Goal: Information Seeking & Learning: Learn about a topic

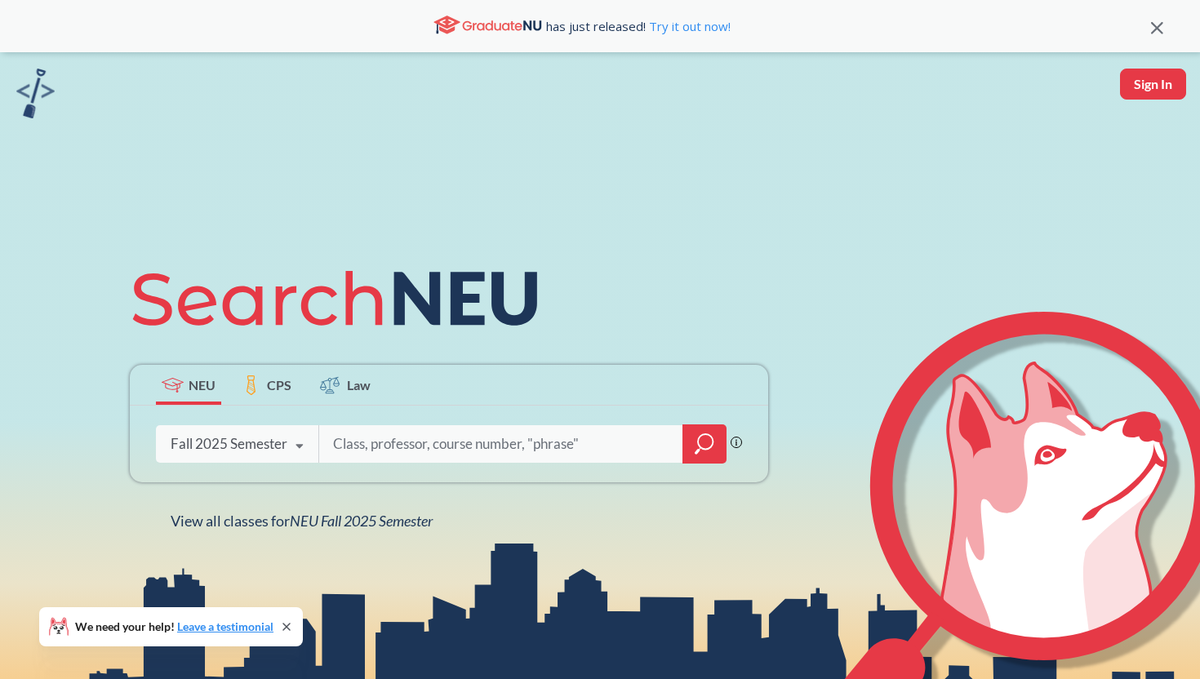
click at [255, 452] on div "Fall 2025 Semester" at bounding box center [229, 444] width 117 height 18
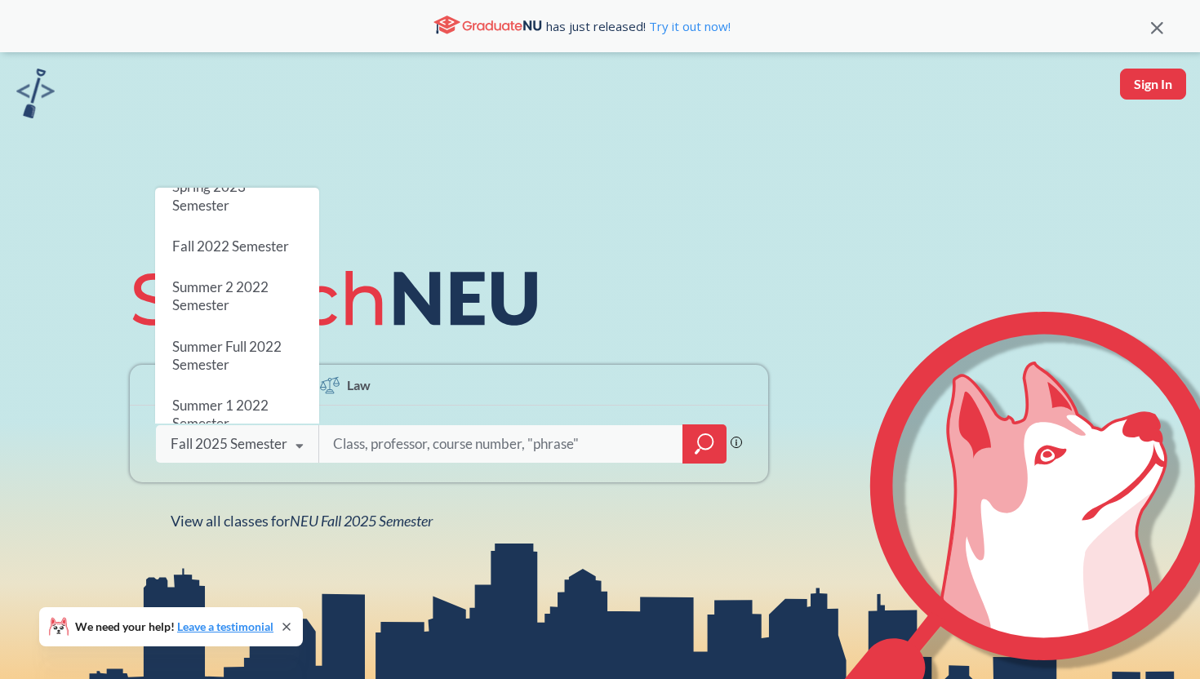
scroll to position [766, 0]
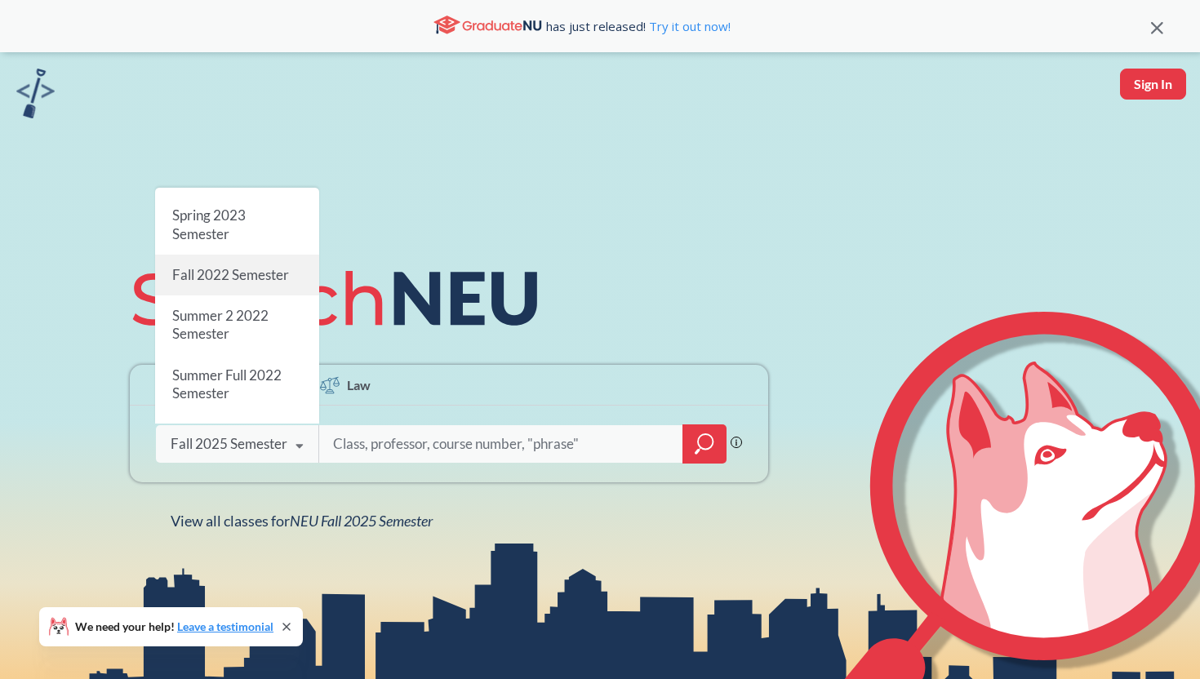
click at [270, 267] on span "Fall 2022 Semester" at bounding box center [230, 274] width 117 height 17
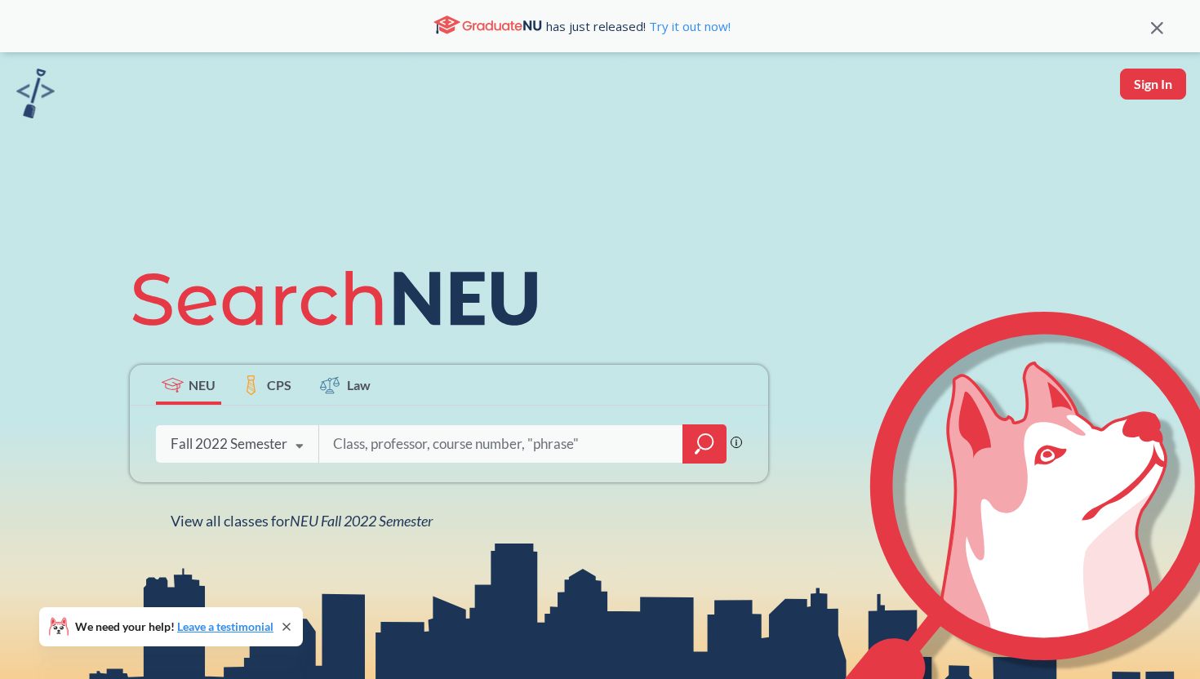
click at [375, 450] on input "search" at bounding box center [500, 444] width 339 height 34
type input "c s"
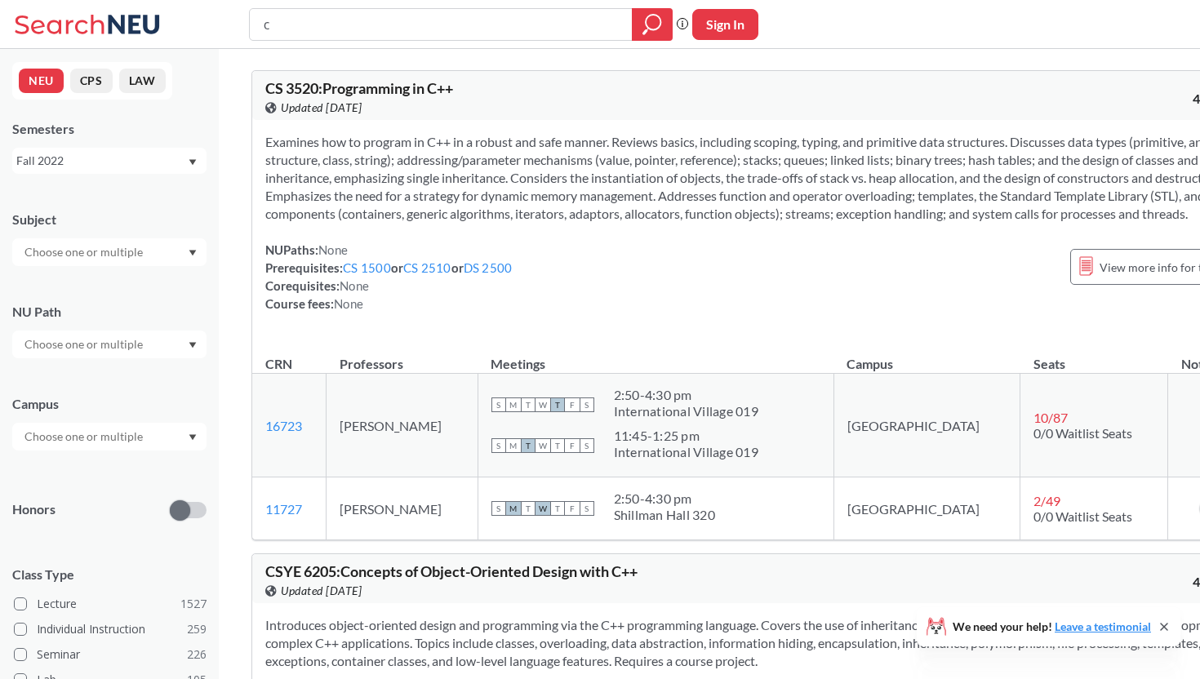
type input "c"
type input "cs 5010"
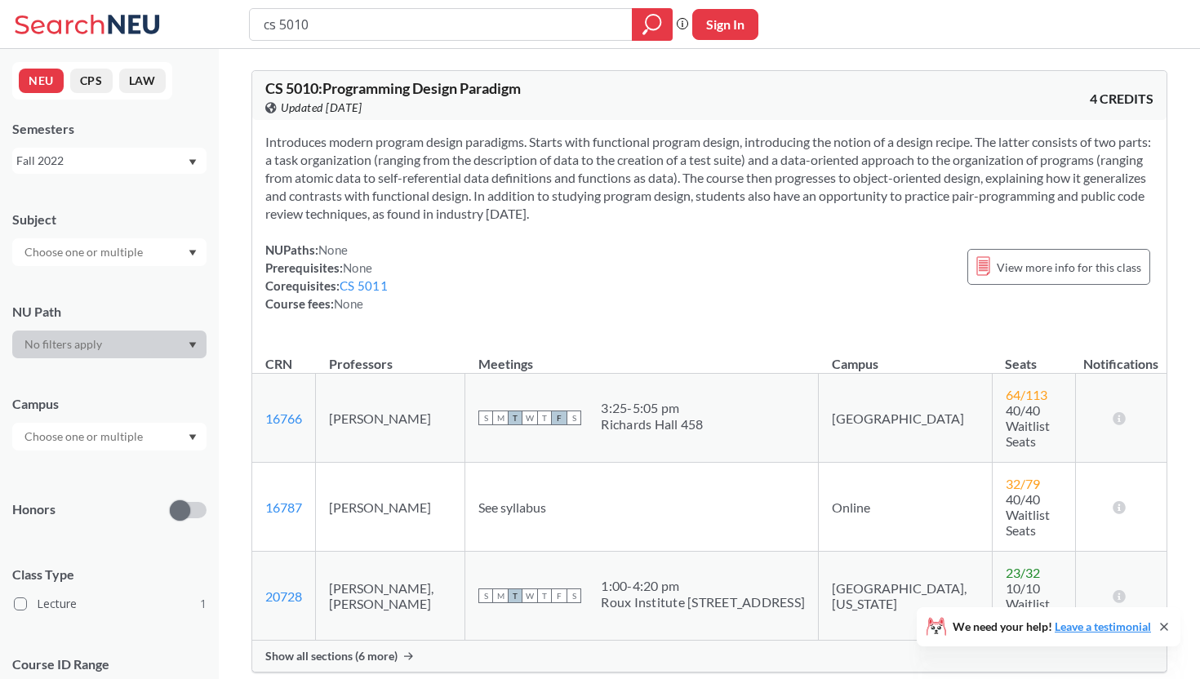
click at [380, 649] on span "Show all sections (6 more)" at bounding box center [331, 656] width 132 height 15
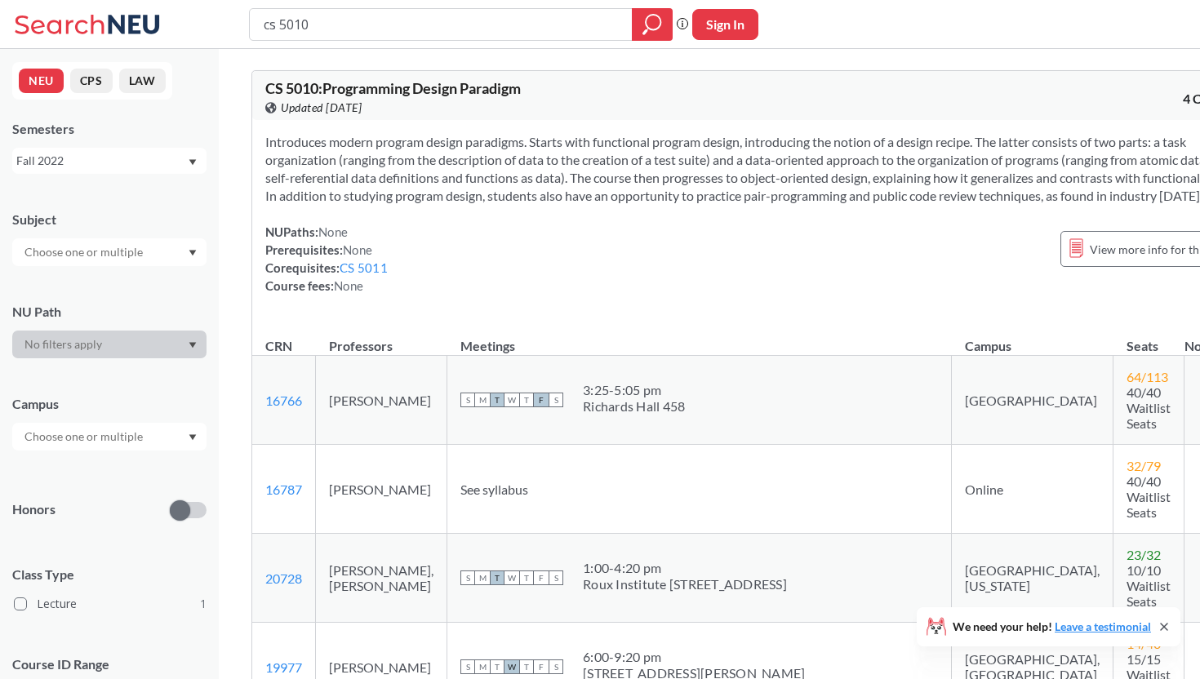
click at [140, 164] on div "Fall 2022" at bounding box center [101, 161] width 171 height 18
click at [140, 236] on div "Fall 2024" at bounding box center [109, 218] width 194 height 45
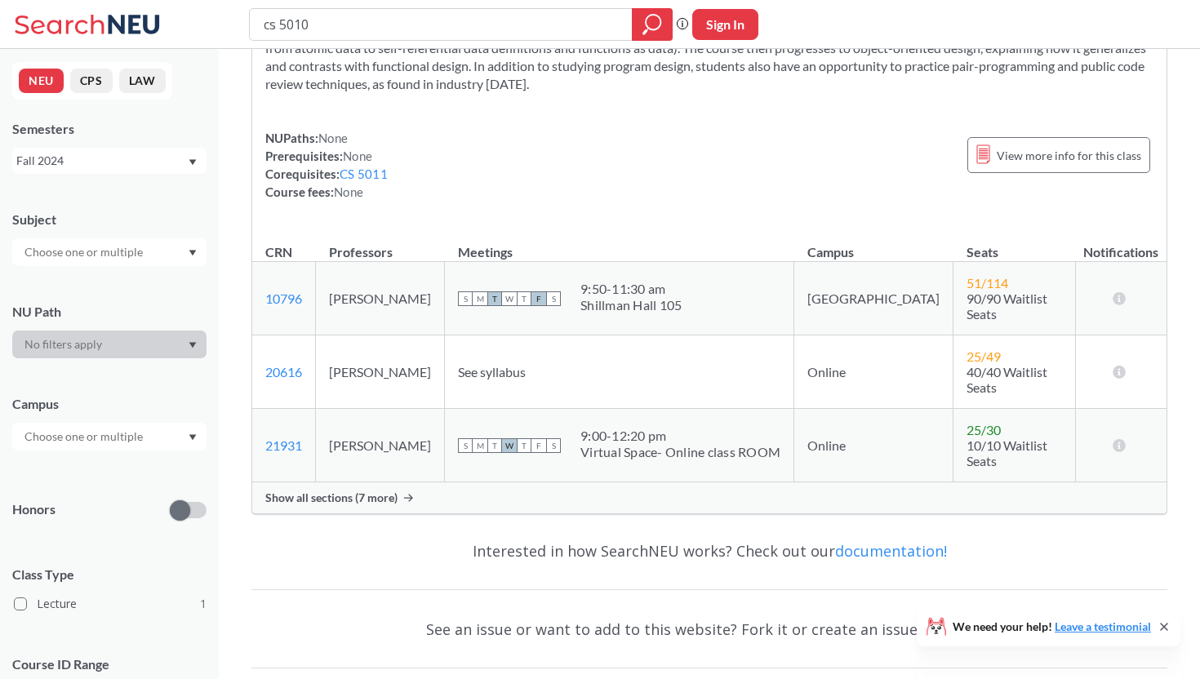
scroll to position [132, 0]
click at [296, 488] on span "Show all sections (7 more)" at bounding box center [331, 495] width 132 height 15
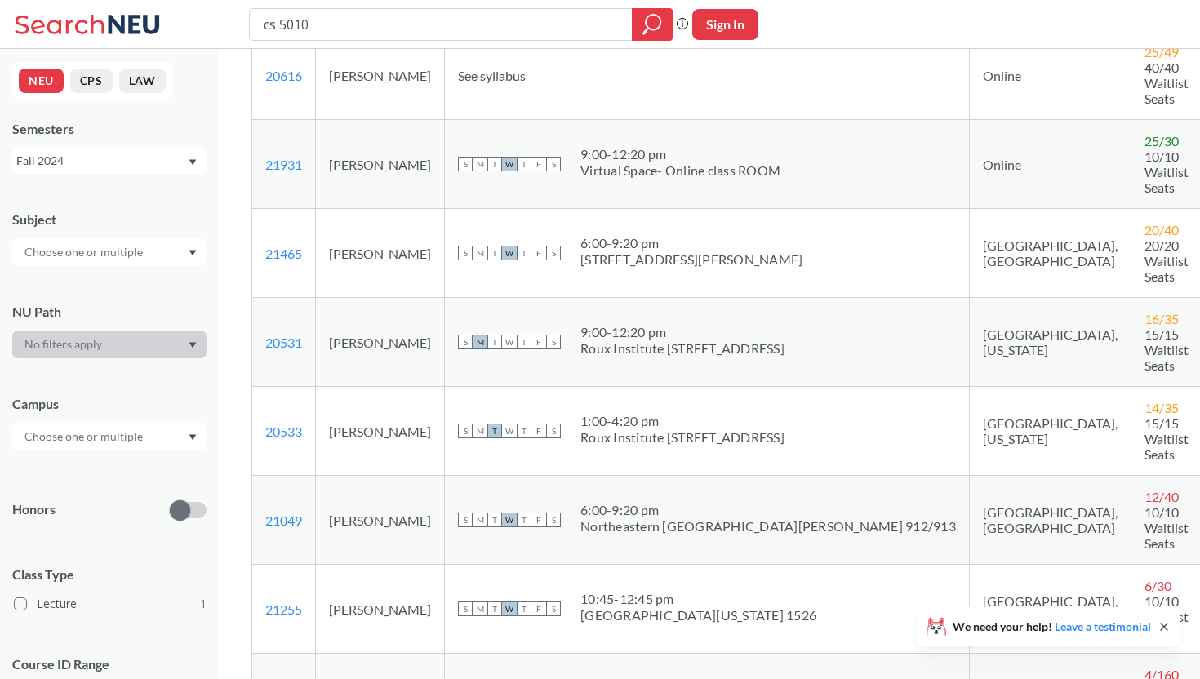
scroll to position [433, 0]
click at [75, 165] on div "Fall 2024" at bounding box center [101, 161] width 171 height 18
click at [83, 208] on div "Fall 2025" at bounding box center [109, 196] width 194 height 45
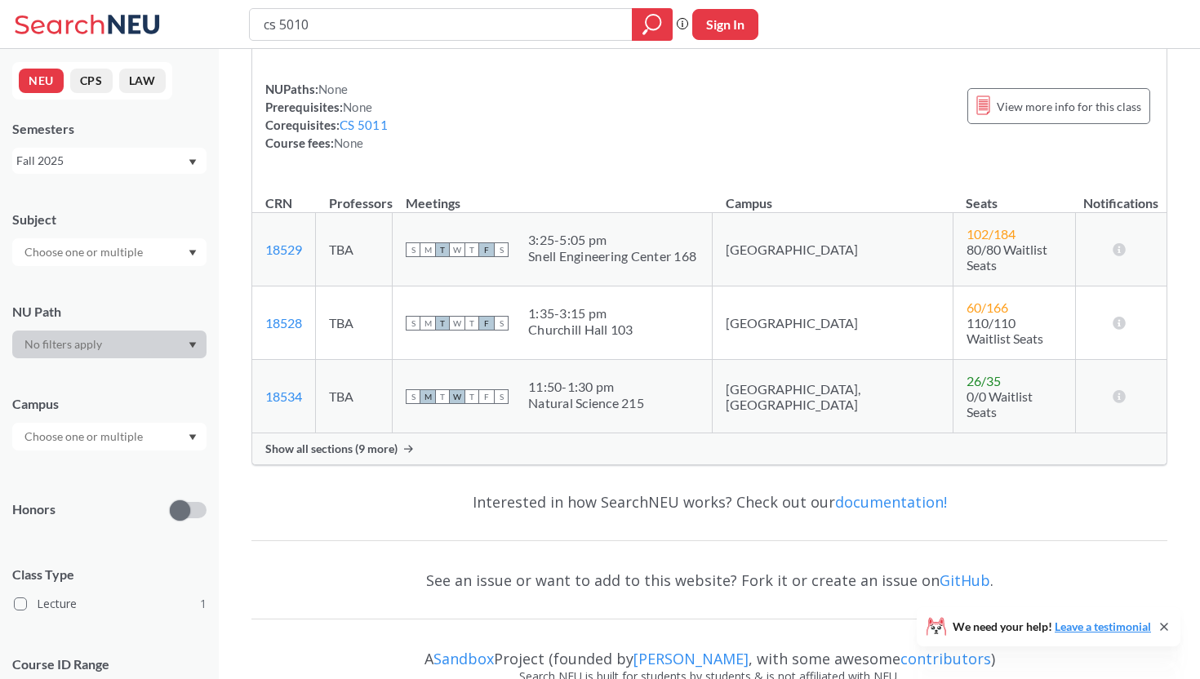
scroll to position [196, 0]
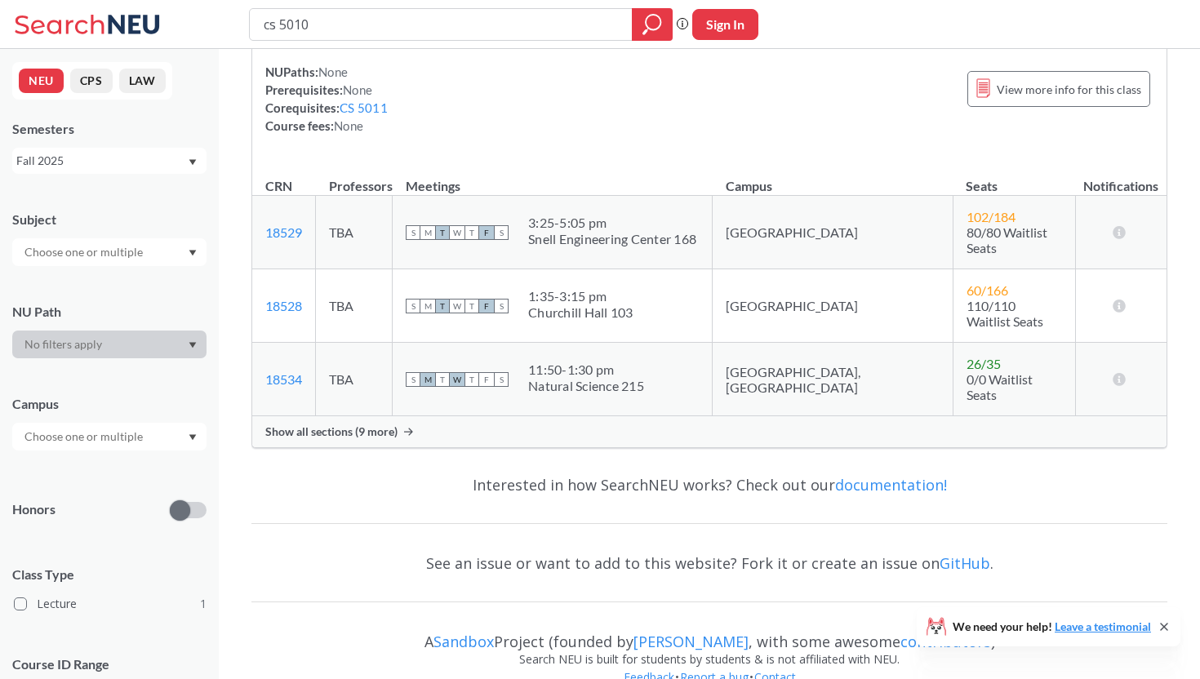
click at [273, 424] on span "Show all sections (9 more)" at bounding box center [331, 431] width 132 height 15
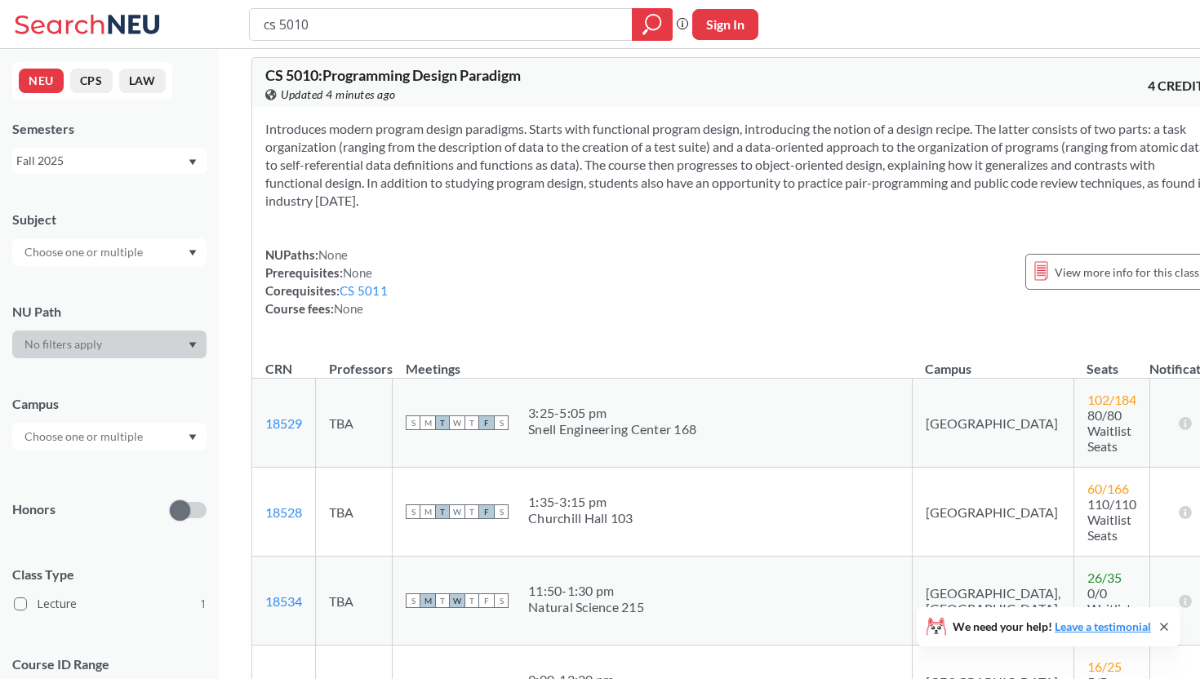
scroll to position [0, 0]
